Goal: Use online tool/utility: Utilize a website feature to perform a specific function

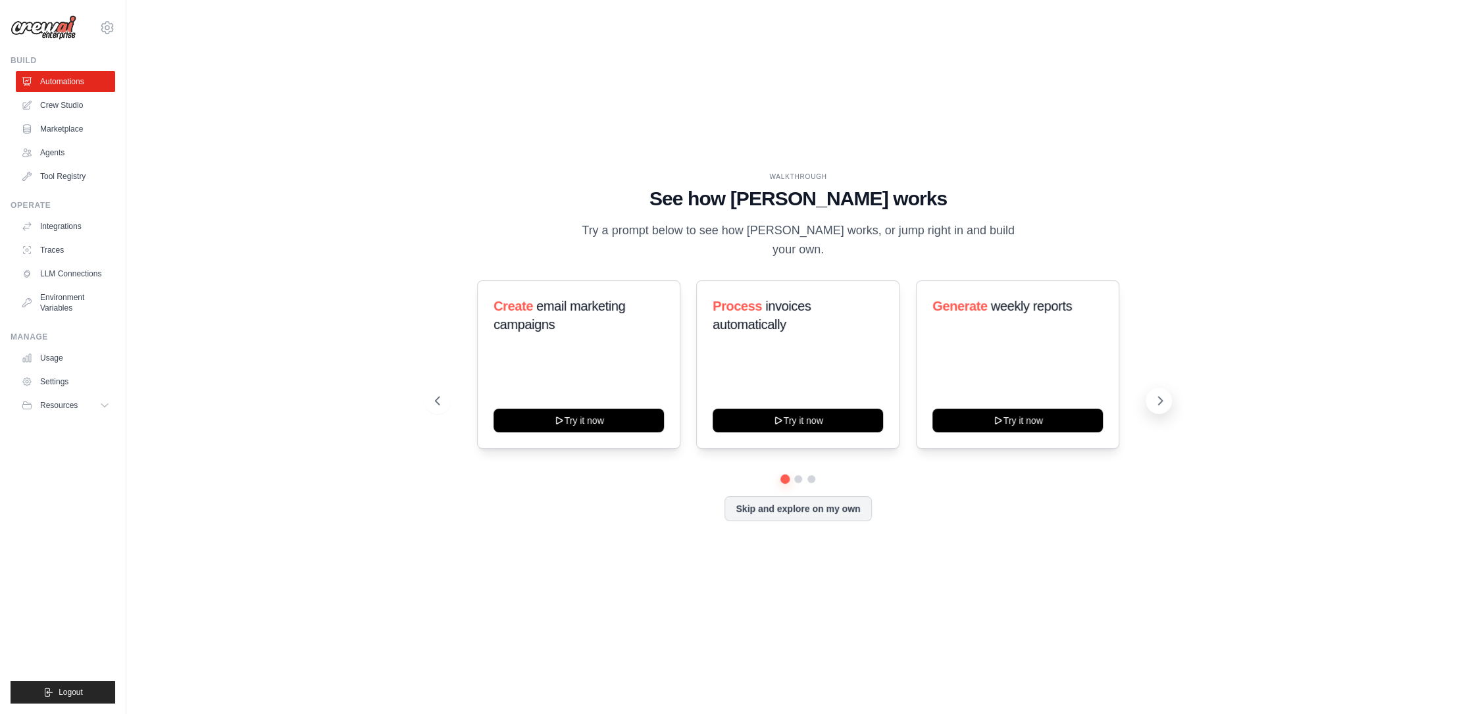
click at [1161, 394] on icon at bounding box center [1159, 400] width 13 height 13
click at [1153, 394] on icon at bounding box center [1159, 400] width 13 height 13
click at [999, 337] on div "Automate social media posting Try it now" at bounding box center [1017, 364] width 203 height 168
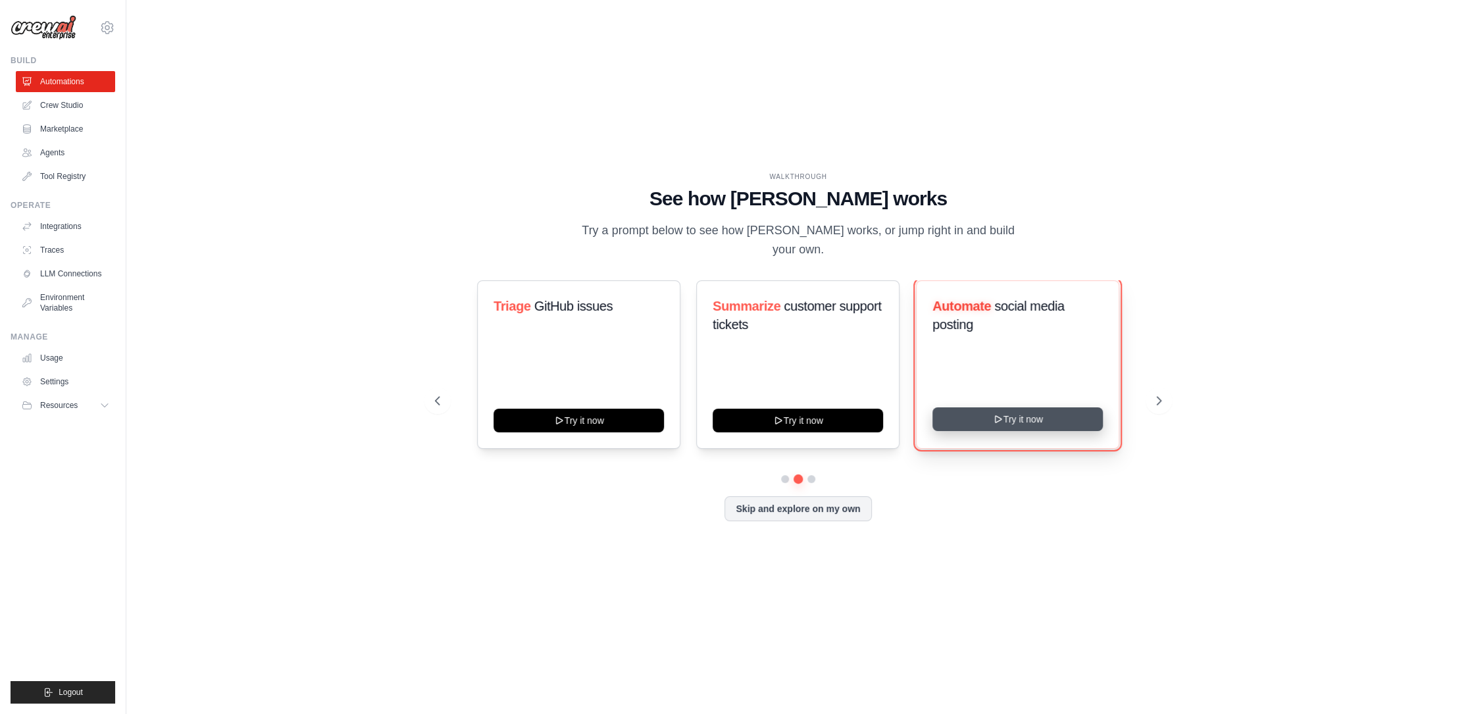
click at [1001, 407] on button "Try it now" at bounding box center [1017, 419] width 170 height 24
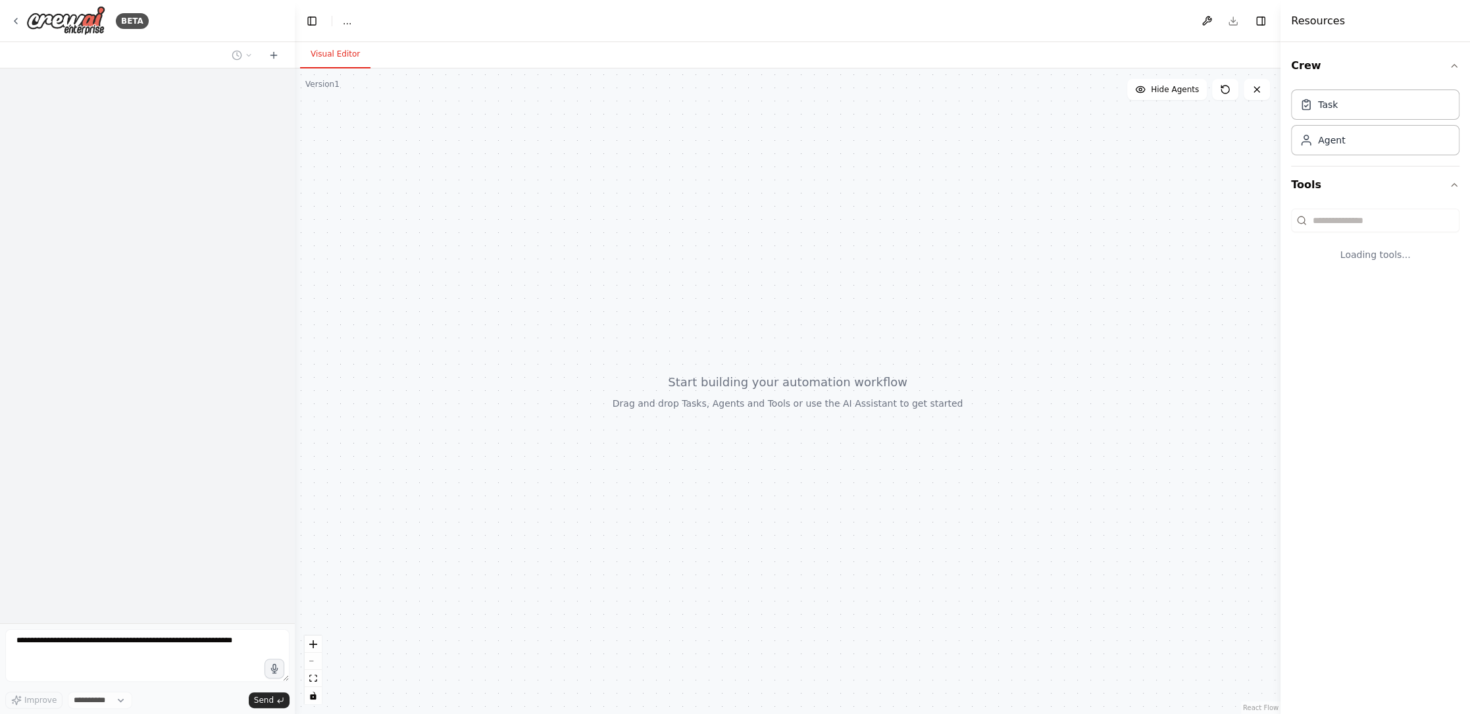
select select "****"
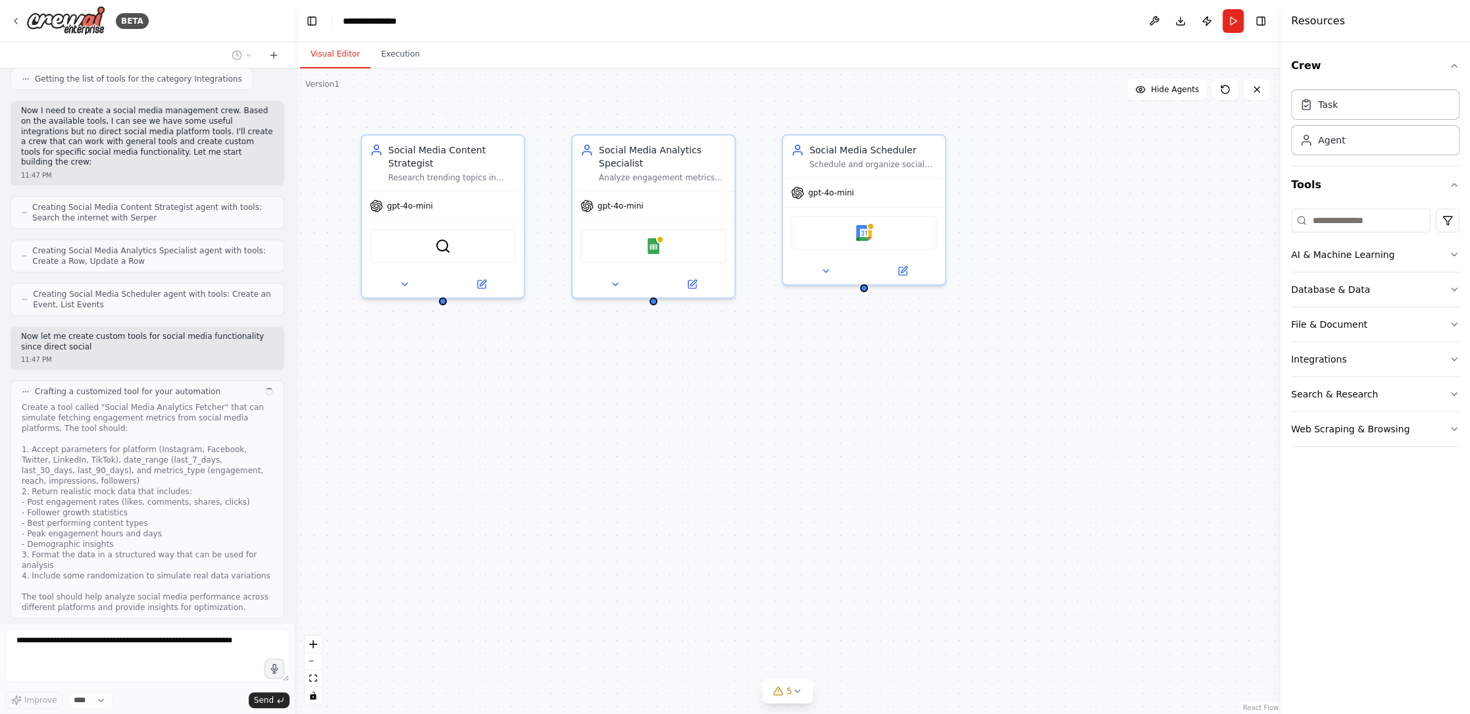
scroll to position [502, 0]
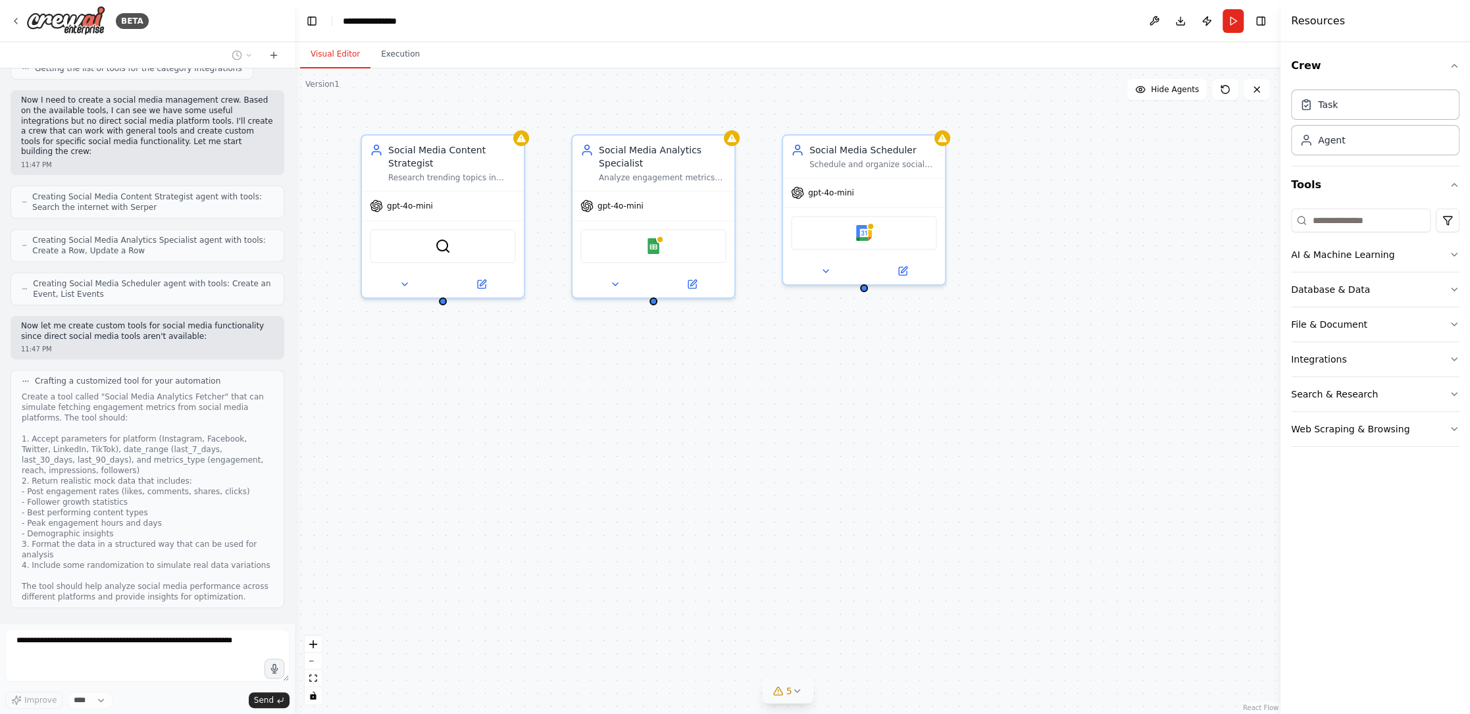
click at [801, 697] on button "5" at bounding box center [788, 691] width 51 height 24
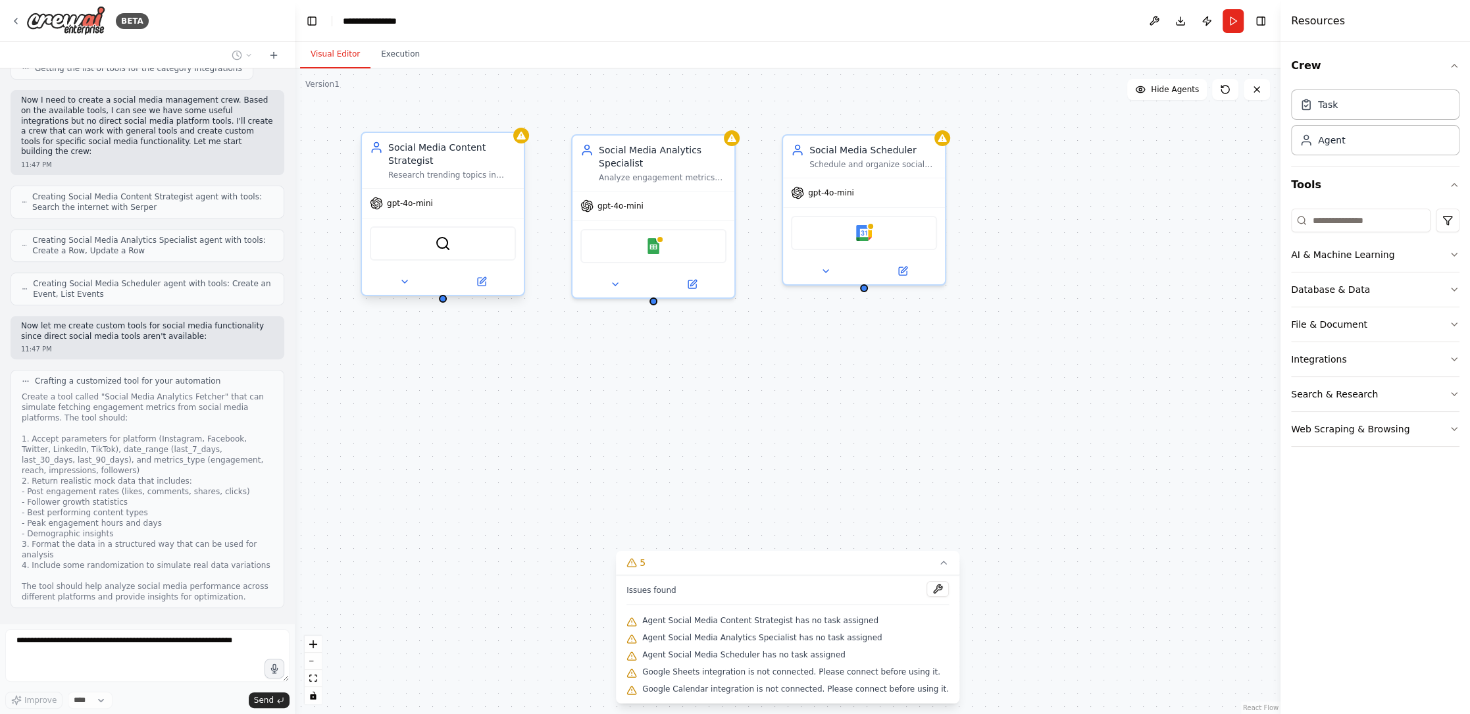
click at [482, 289] on div at bounding box center [443, 281] width 162 height 26
click at [482, 281] on icon at bounding box center [483, 280] width 6 height 6
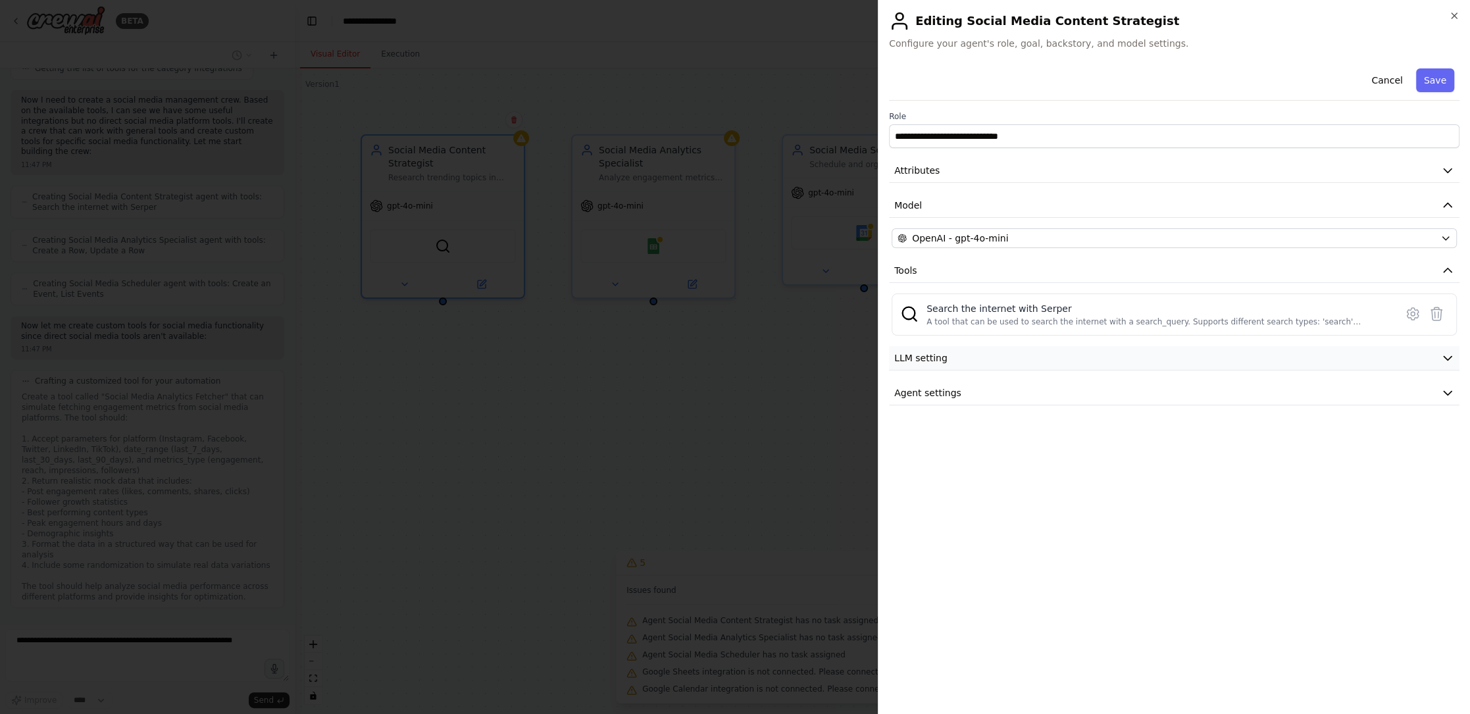
click at [928, 361] on span "LLM setting" at bounding box center [920, 357] width 53 height 13
click at [929, 390] on span "Agent settings" at bounding box center [927, 392] width 67 height 13
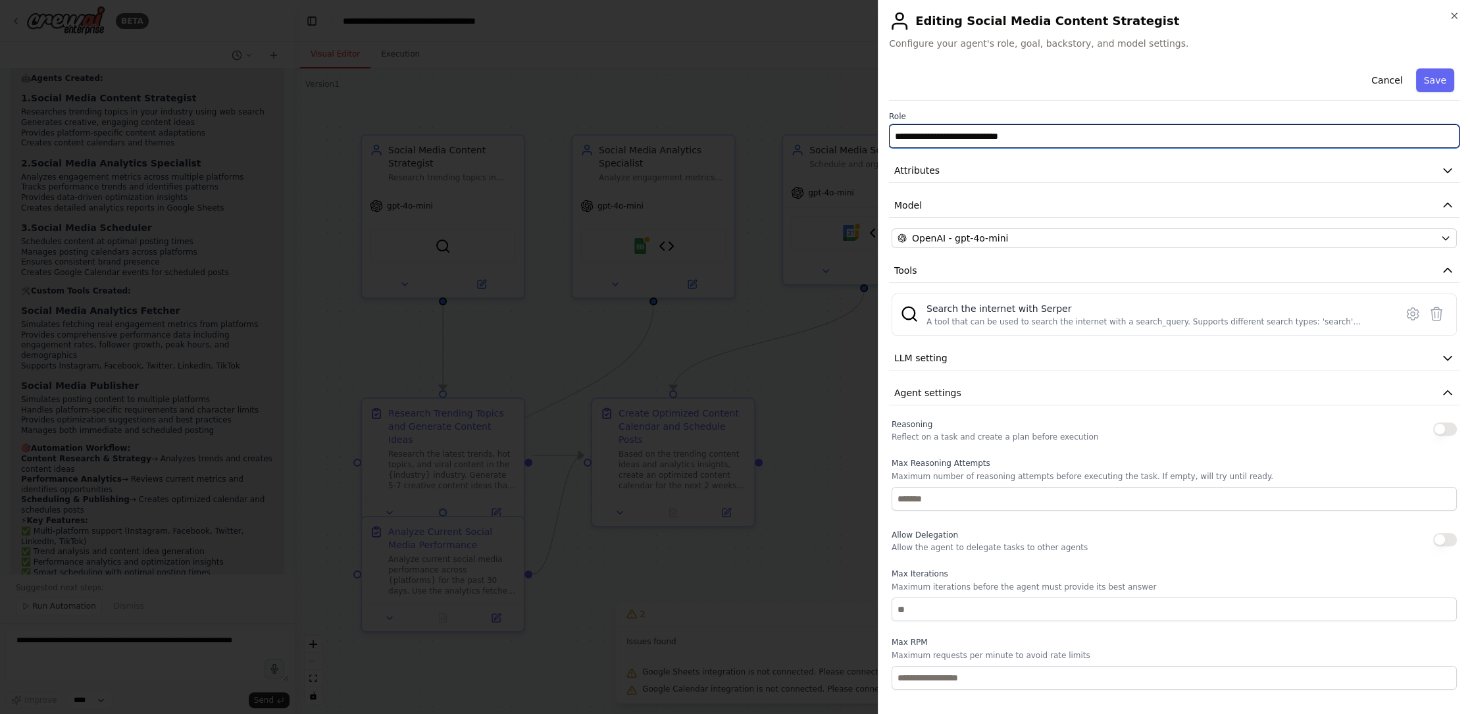
click at [999, 146] on input "**********" at bounding box center [1174, 136] width 570 height 24
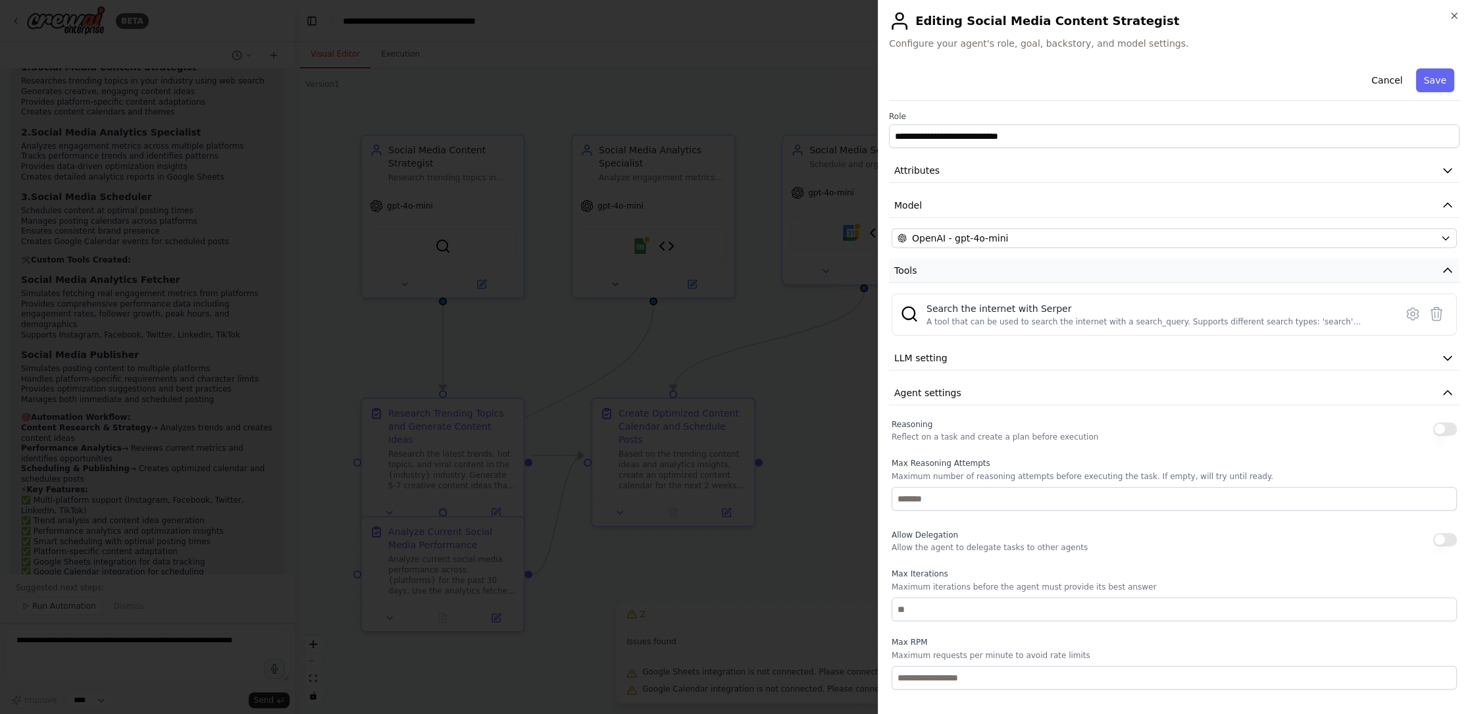
click at [1049, 267] on button "Tools" at bounding box center [1174, 271] width 570 height 24
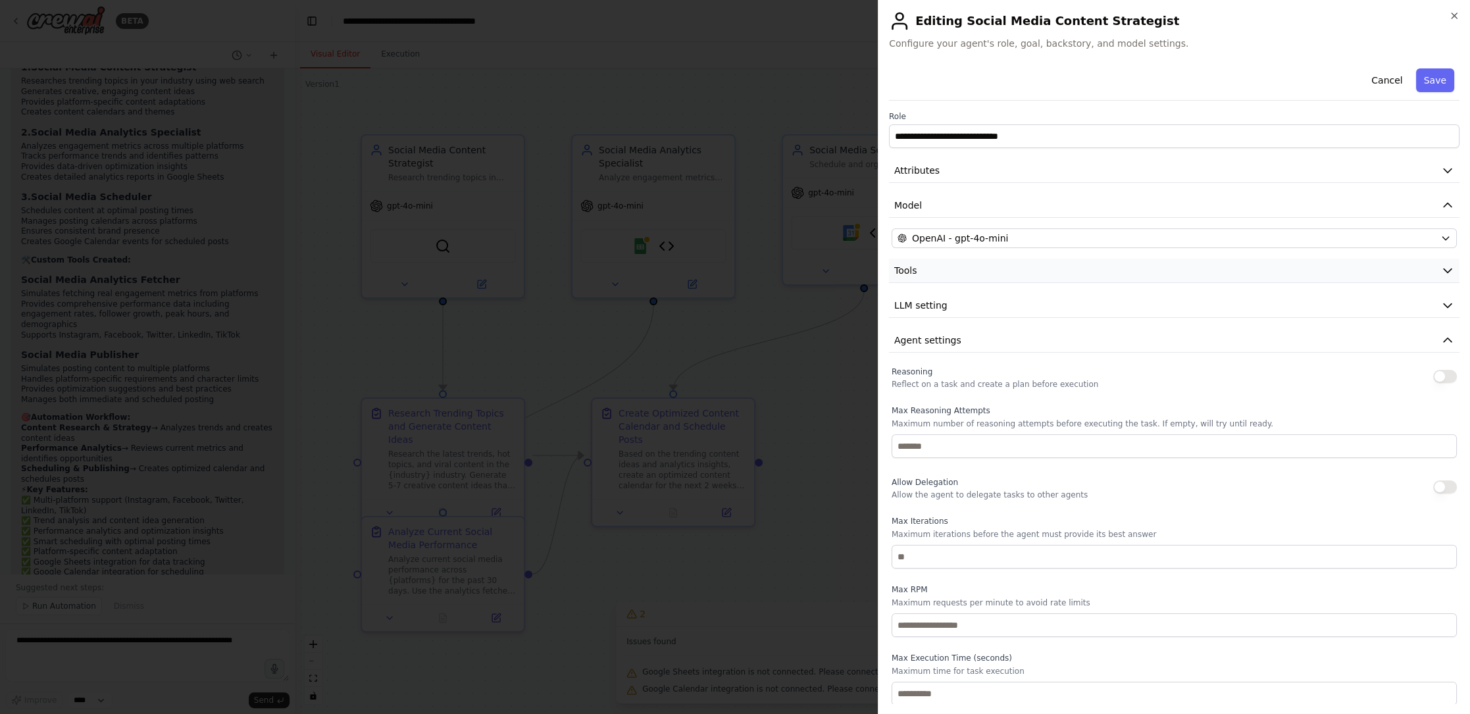
click at [1049, 267] on button "Tools" at bounding box center [1174, 271] width 570 height 24
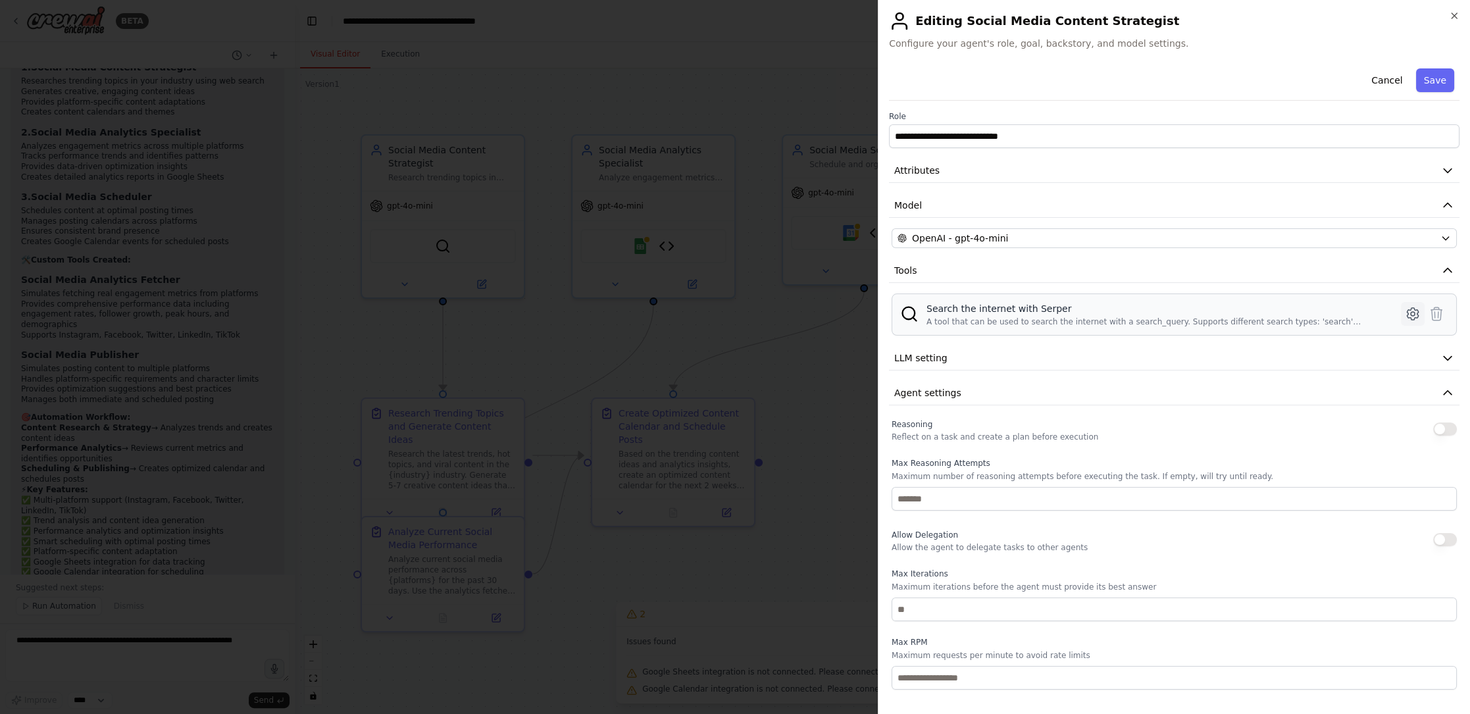
click at [1405, 313] on icon at bounding box center [1413, 314] width 16 height 16
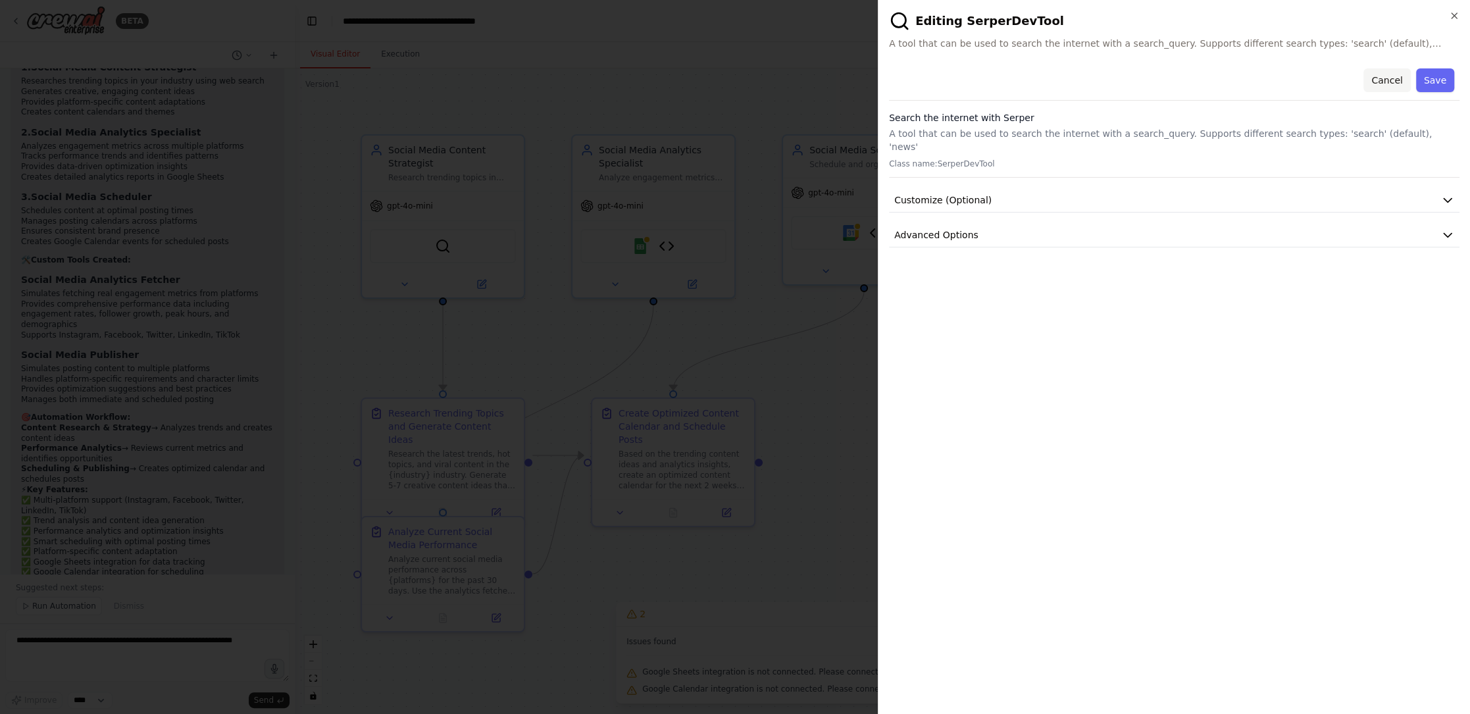
click at [1395, 82] on button "Cancel" at bounding box center [1386, 80] width 47 height 24
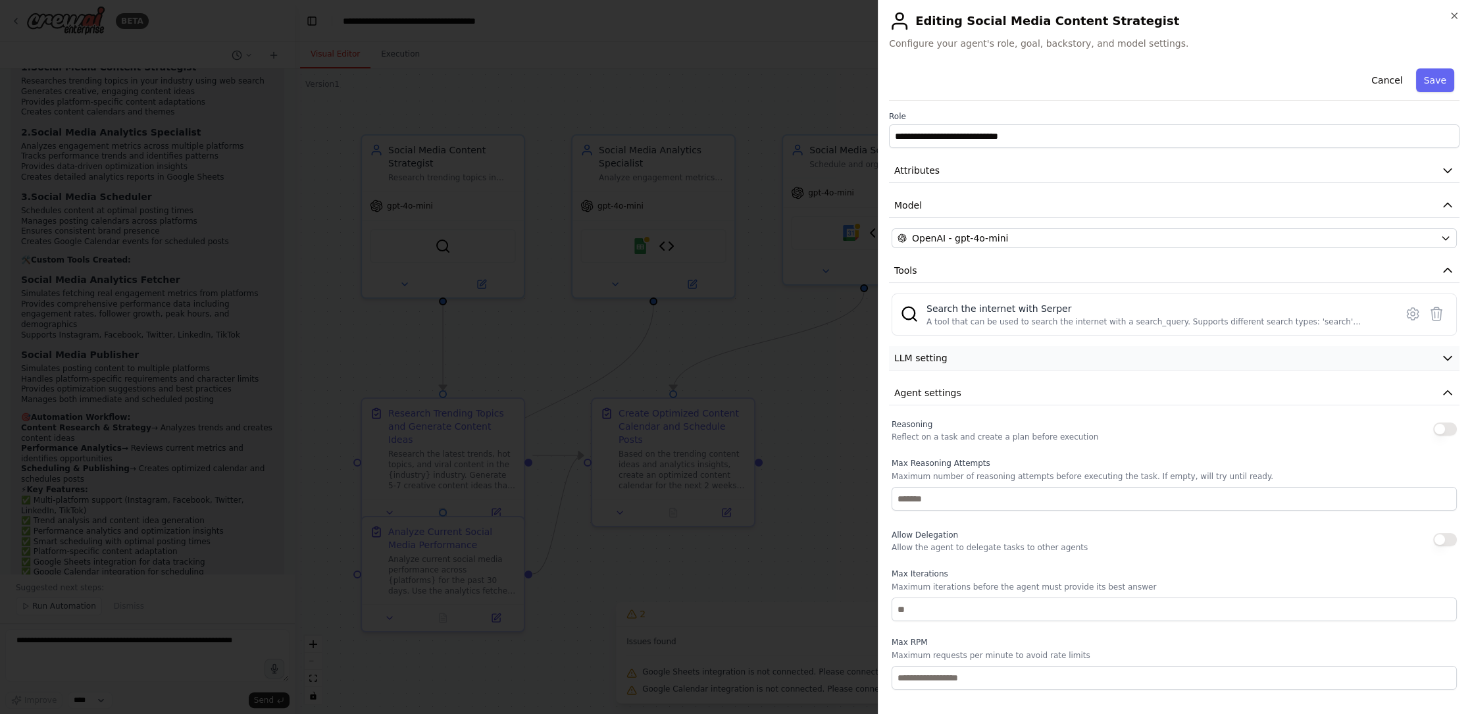
click at [947, 353] on button "LLM setting" at bounding box center [1174, 358] width 570 height 24
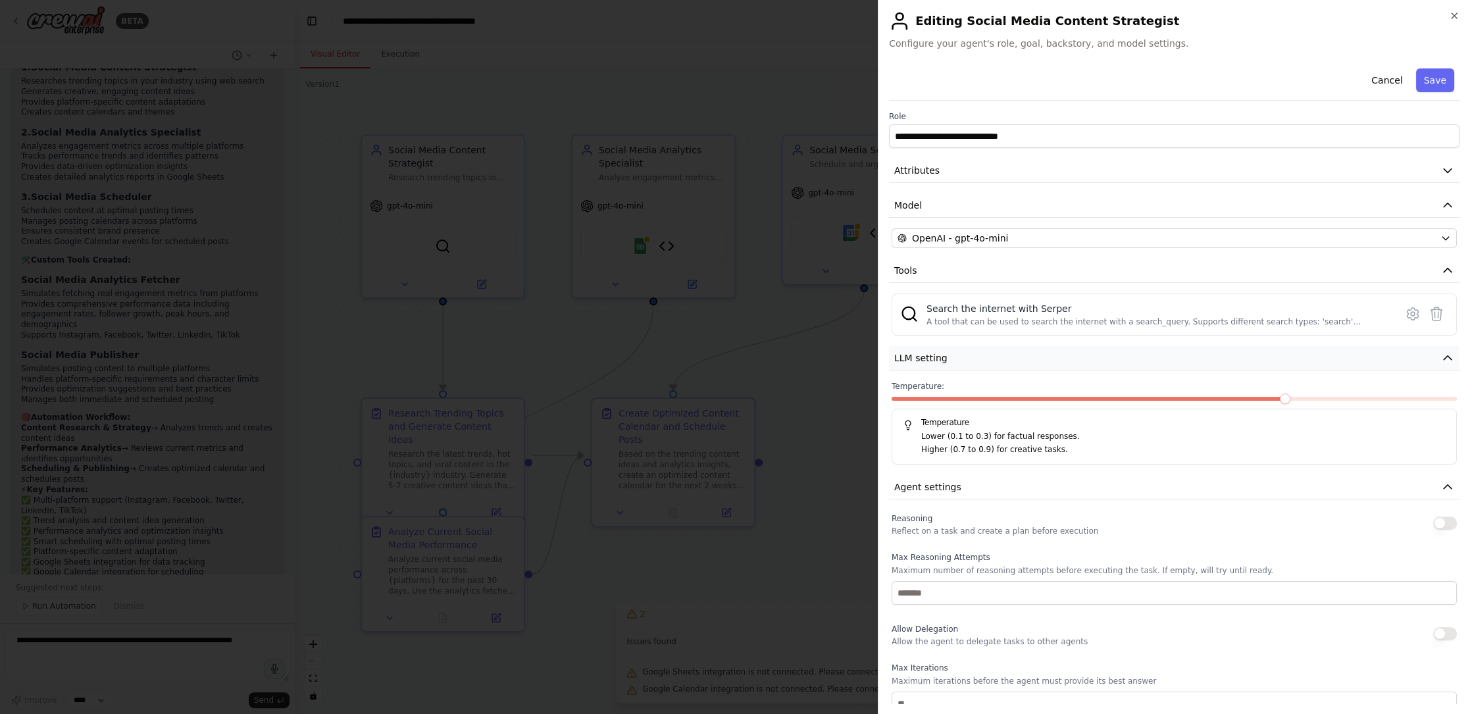
click at [947, 353] on button "LLM setting" at bounding box center [1174, 358] width 570 height 24
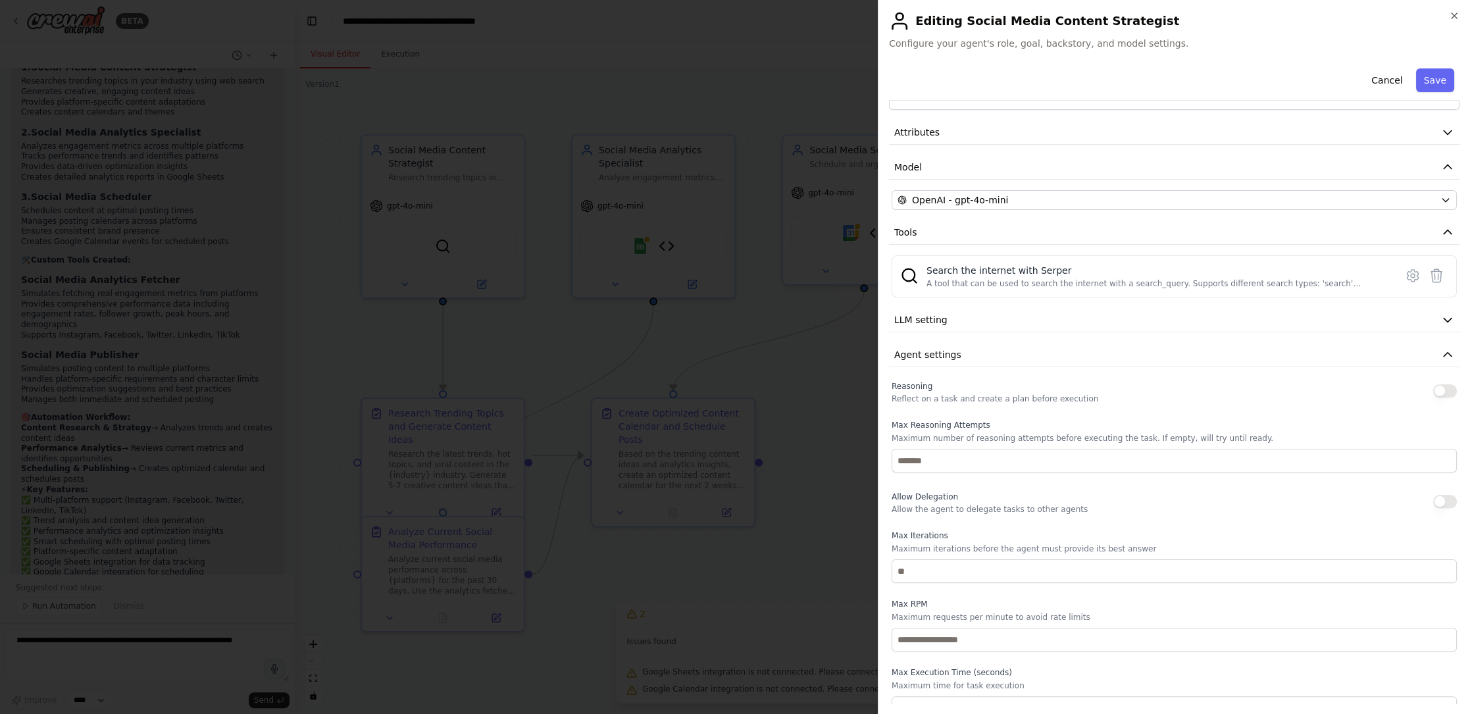
scroll to position [52, 0]
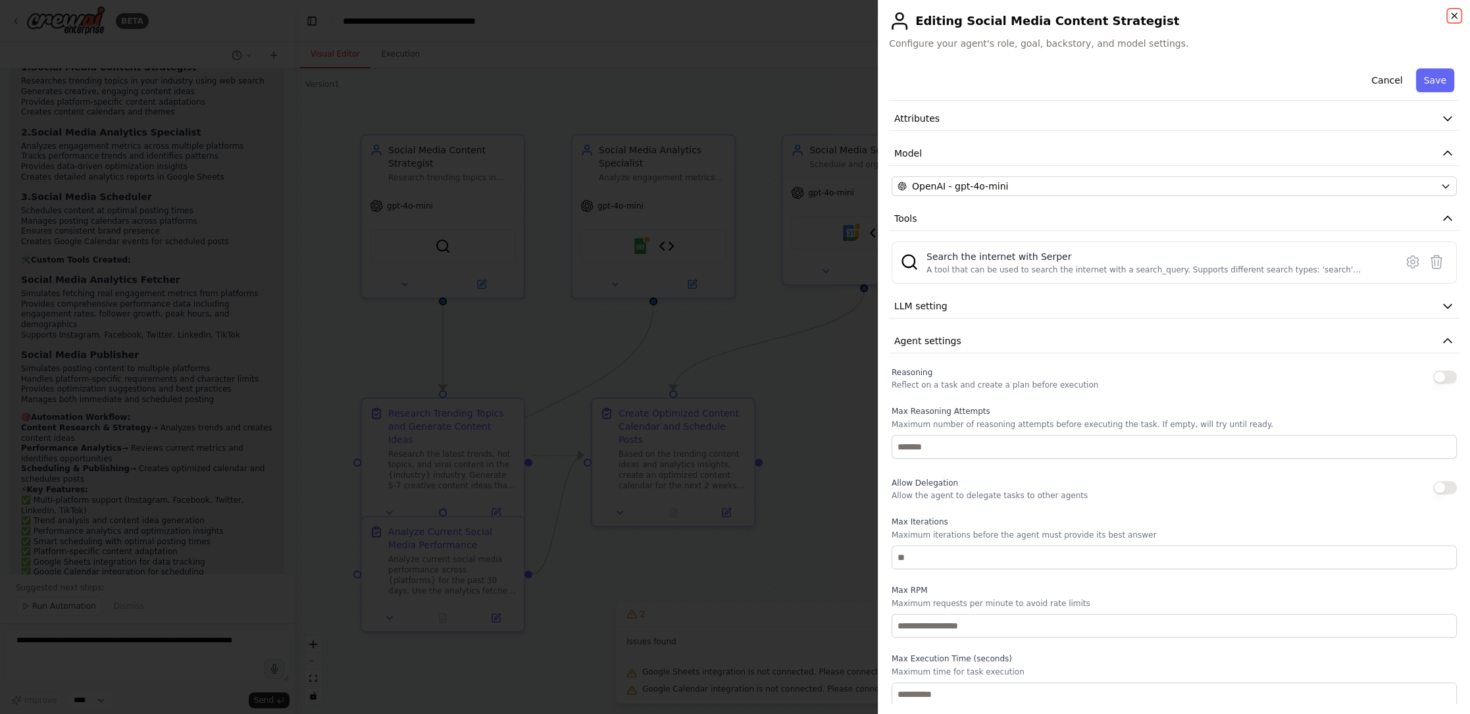
click at [1453, 17] on icon "button" at bounding box center [1454, 16] width 11 height 11
